Goal: Task Accomplishment & Management: Use online tool/utility

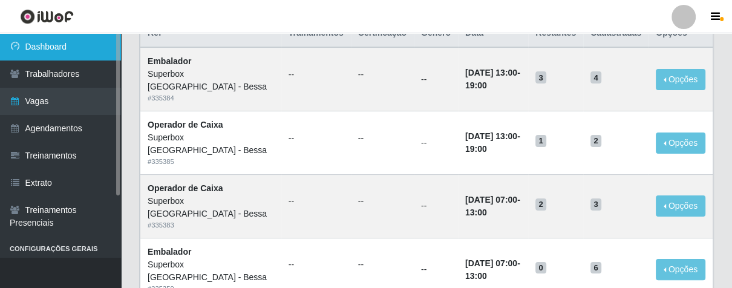
scroll to position [134, 0]
click at [76, 42] on link "Dashboard" at bounding box center [60, 46] width 121 height 27
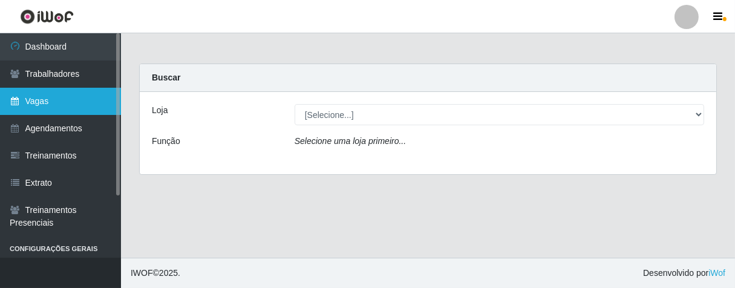
click at [91, 98] on link "Vagas" at bounding box center [60, 101] width 121 height 27
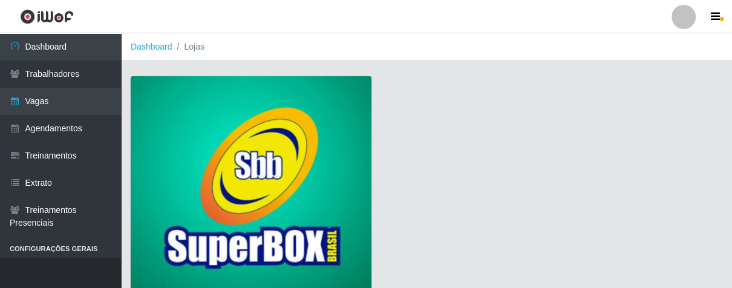
scroll to position [92, 0]
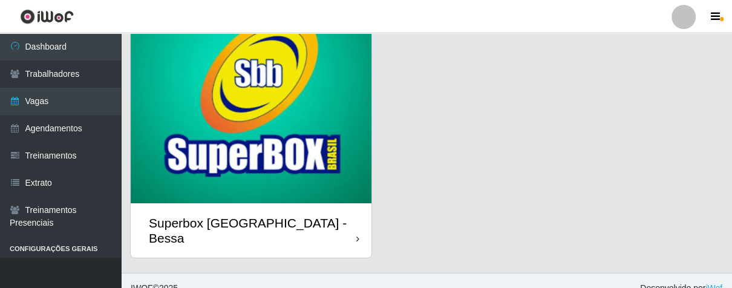
click at [354, 219] on div "Superbox [GEOGRAPHIC_DATA] - Bessa" at bounding box center [251, 230] width 241 height 54
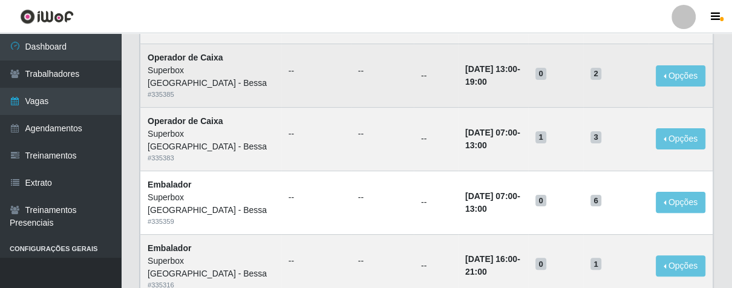
scroll to position [134, 0]
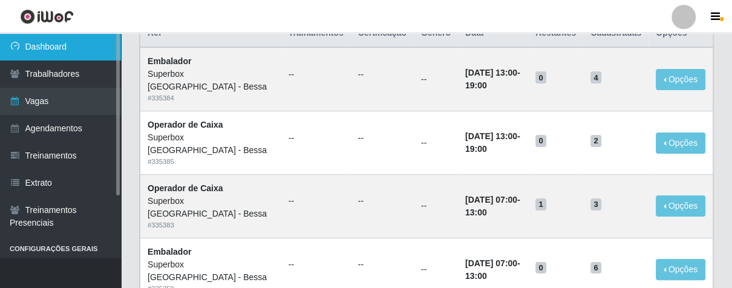
click at [58, 41] on link "Dashboard" at bounding box center [60, 46] width 121 height 27
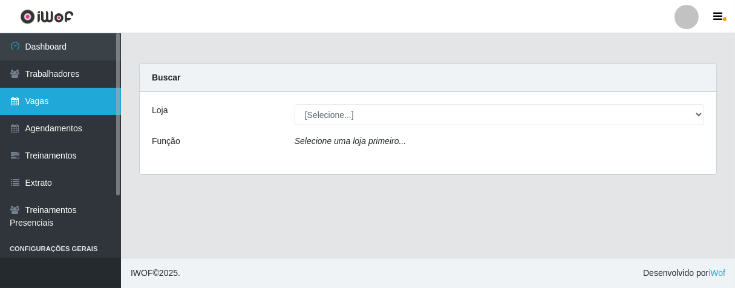
click at [82, 103] on link "Vagas" at bounding box center [60, 101] width 121 height 27
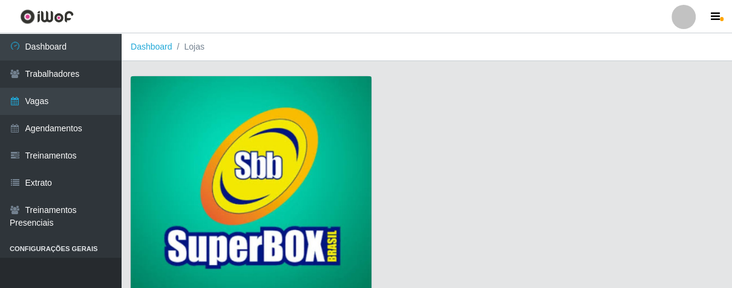
scroll to position [92, 0]
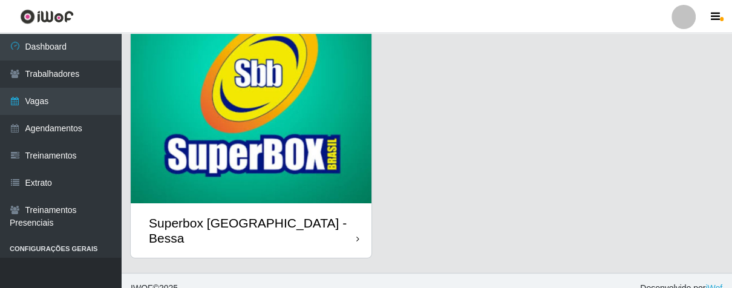
click at [348, 217] on div "Superbox [GEOGRAPHIC_DATA] - Bessa" at bounding box center [251, 230] width 241 height 54
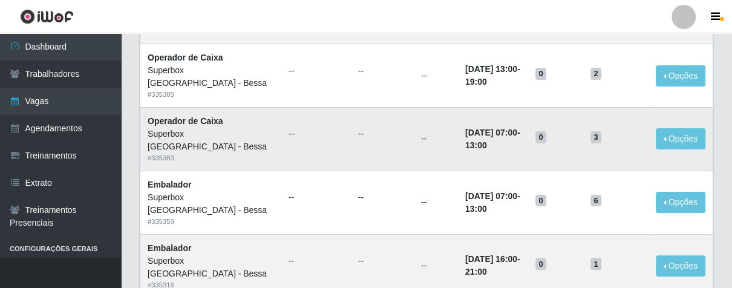
scroll to position [268, 0]
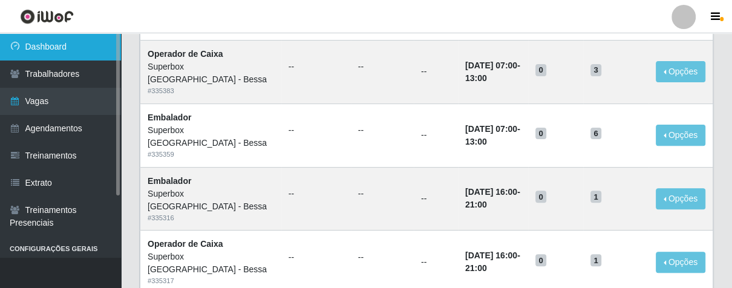
click at [82, 47] on link "Dashboard" at bounding box center [60, 46] width 121 height 27
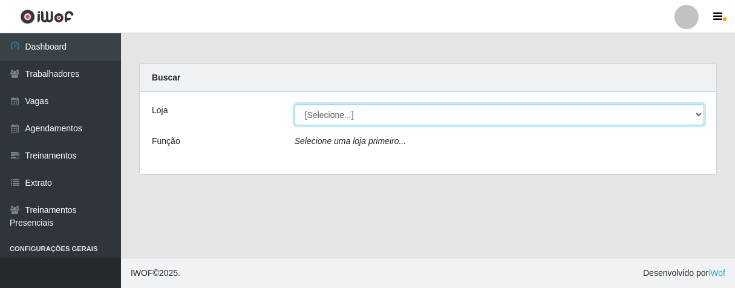
click at [339, 117] on select "[Selecione...] Superbox [GEOGRAPHIC_DATA] - Bessa" at bounding box center [498, 114] width 409 height 21
select select "206"
click at [294, 104] on select "[Selecione...] Superbox [GEOGRAPHIC_DATA] - Bessa" at bounding box center [498, 114] width 409 height 21
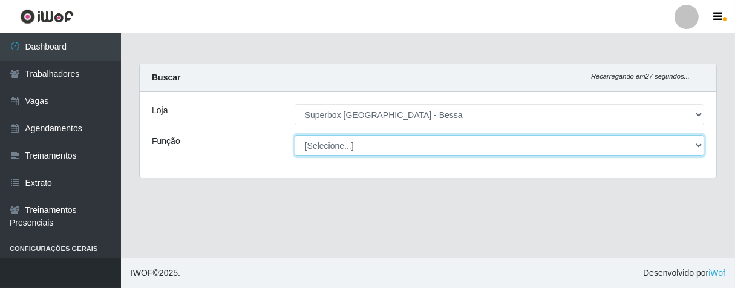
click at [406, 148] on select "[Selecione...] ASG ASG + ASG ++ Embalador Embalador + Embalador ++ Operador de …" at bounding box center [498, 145] width 409 height 21
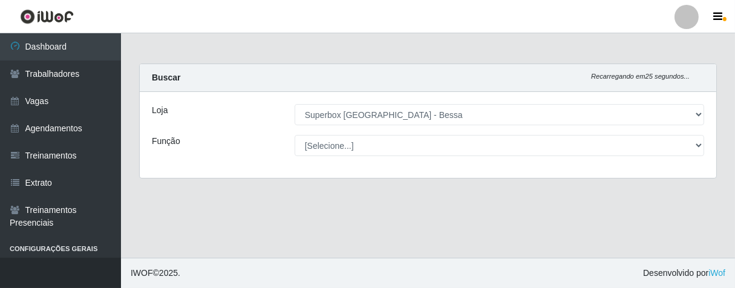
drag, startPoint x: 204, startPoint y: 88, endPoint x: 158, endPoint y: 72, distance: 48.6
click at [204, 88] on div "Buscar Recarregando em 25 segundos..." at bounding box center [428, 78] width 576 height 28
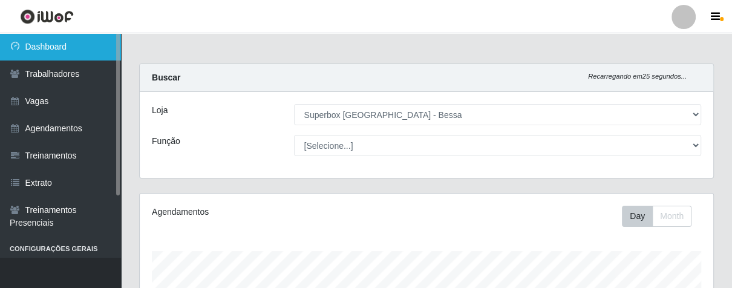
scroll to position [250, 573]
click at [45, 37] on link "Dashboard" at bounding box center [60, 46] width 121 height 27
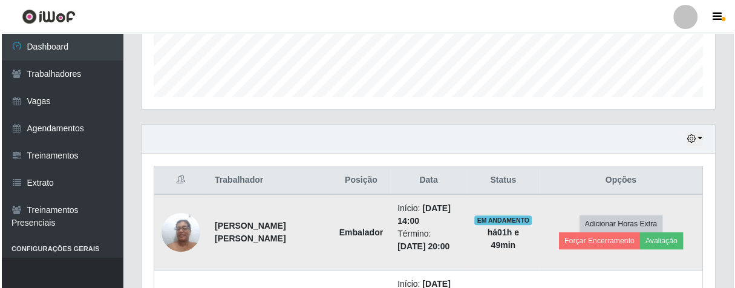
scroll to position [450, 0]
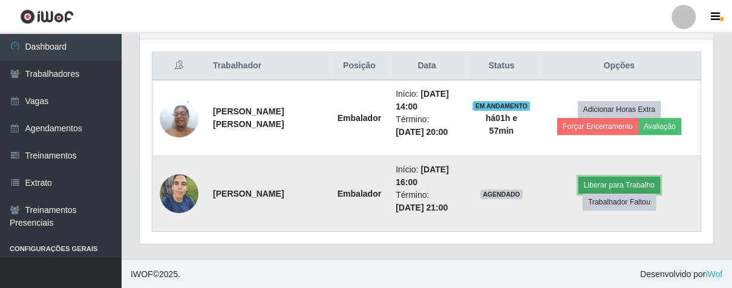
click at [578, 193] on button "Liberar para Trabalho" at bounding box center [619, 185] width 82 height 17
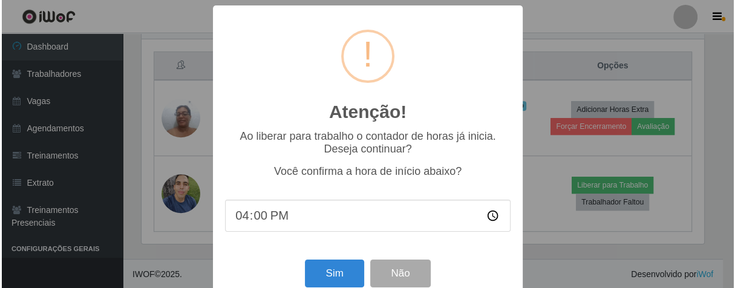
scroll to position [250, 566]
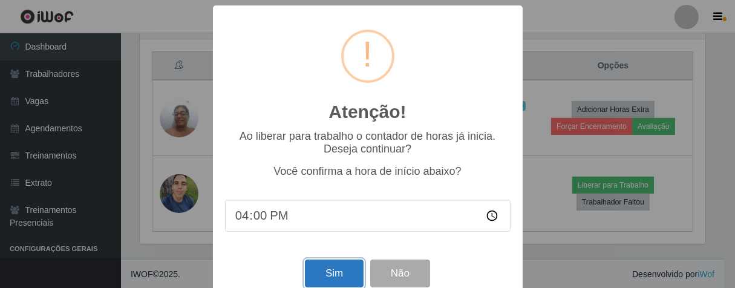
click at [332, 279] on button "Sim" at bounding box center [334, 273] width 59 height 28
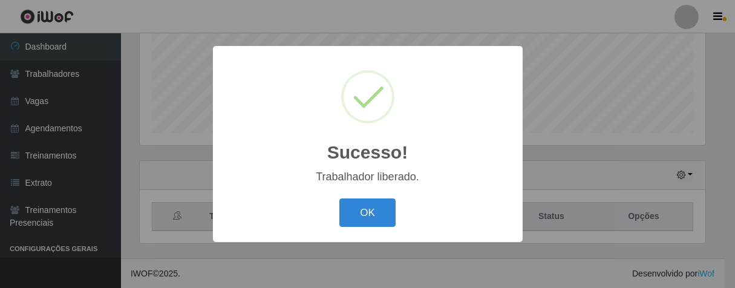
scroll to position [604303, 603989]
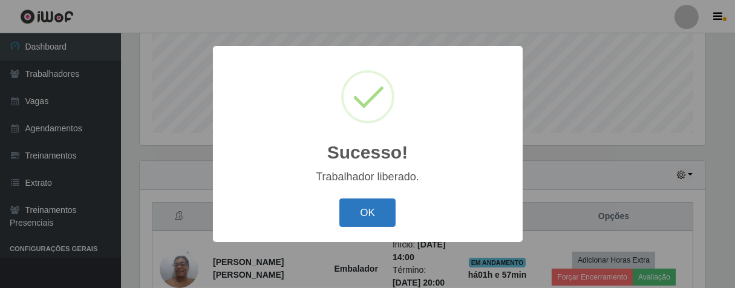
click at [373, 212] on button "OK" at bounding box center [367, 212] width 56 height 28
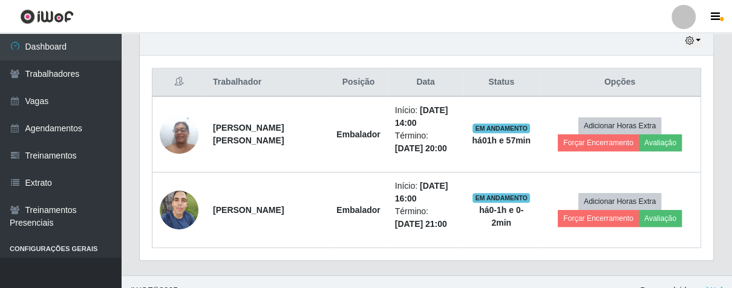
scroll to position [450, 0]
